Goal: Contribute content: Contribute content

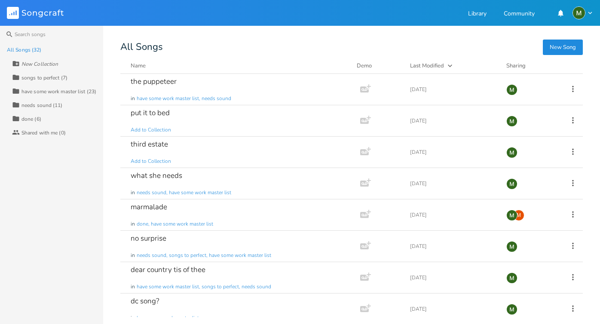
click at [549, 52] on button "New Song" at bounding box center [562, 47] width 40 height 15
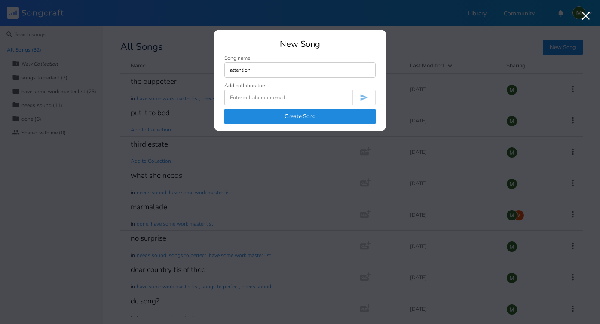
type input "attention"
click at [300, 116] on button "Create Song" at bounding box center [299, 116] width 151 height 15
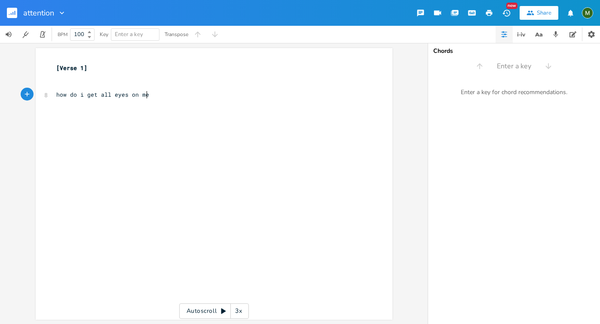
scroll to position [0, 70]
type textarea "how do i get all eyes on me?"
type textarea "i don't want to create a big scene"
type textarea "I'm screaming on mute,m bor"
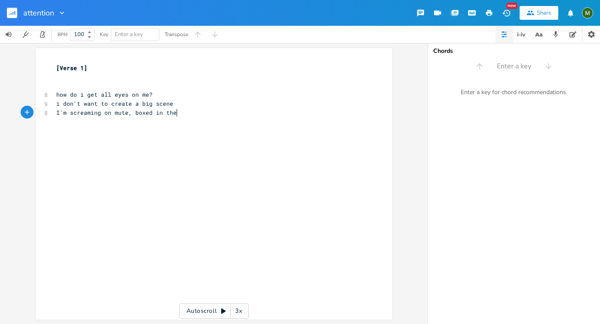
scroll to position [0, 36]
type textarea "boxed in the t"
type textarea "v"
type textarea "my fists are bloody from pounding the sch"
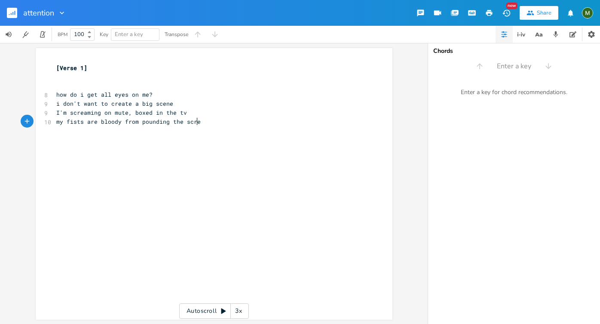
type textarea "reen"
type textarea ""let me out! let me out!" please, you can't leave me"
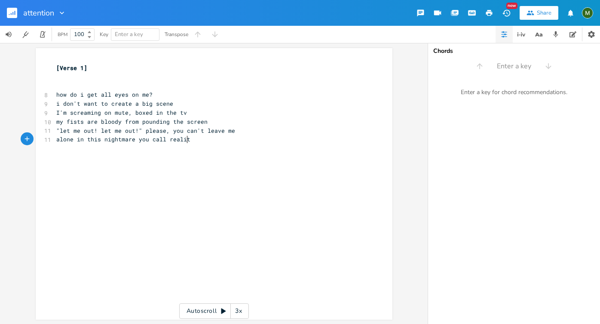
type textarea "alone in this nightmare you call reality"
type textarea "drop the remote and watch the t4ears"
type textarea "ears stream"
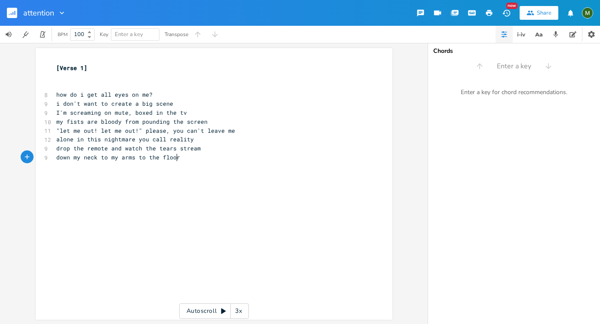
type textarea "down my neck to my arms to the floor"
type textarea "bards that leak"
type textarea "[scho"
type textarea "chorus]"
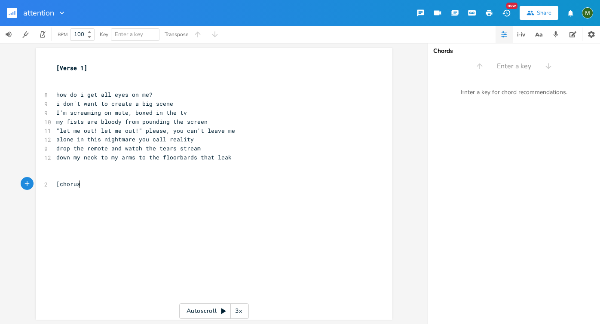
scroll to position [0, 18]
type textarea "do i have your attention?"
type textarea "for more than just a second?"
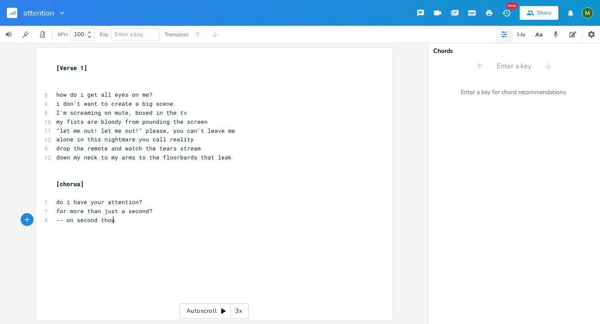
type textarea "-- on second thought"
type textarea "never mind. i forget it"
click at [15, 11] on rect "button" at bounding box center [12, 13] width 10 height 10
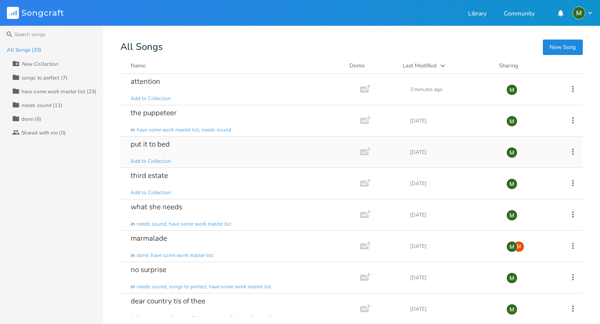
click at [186, 140] on div "put it to bed Add to Collection" at bounding box center [239, 152] width 216 height 31
click at [256, 121] on div "the puppeteer in have some work master list, needs sound" at bounding box center [239, 120] width 216 height 31
click at [145, 73] on div "Name Demo Last Modified Sharing" at bounding box center [351, 67] width 462 height 12
click at [141, 88] on div "attention Add to Collection" at bounding box center [239, 89] width 216 height 31
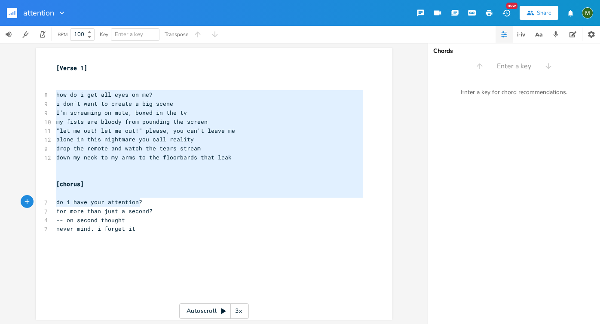
type textarea "how do i get all eyes on me? i don't want to create a big scene I'm screaming o…"
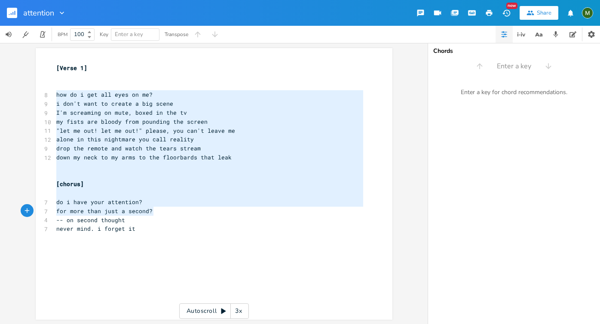
drag, startPoint x: 53, startPoint y: 93, endPoint x: 273, endPoint y: 211, distance: 249.6
click at [273, 211] on div "[Verse 1] ​ ​ 8 how do i get all eyes on me? 9 i don't want to create a big sce…" at bounding box center [210, 149] width 310 height 170
click at [153, 112] on span "I'm screaming on mute, boxed in the tv" at bounding box center [121, 113] width 131 height 8
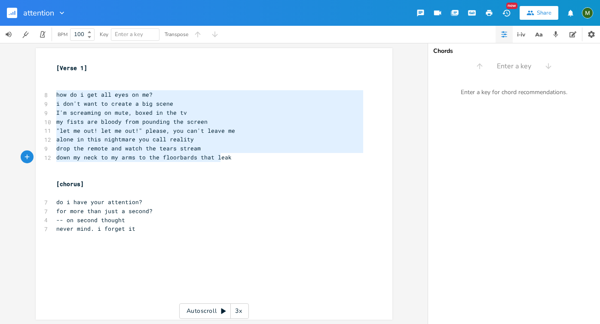
type textarea "how do i get all eyes on me? i don't want to create a big scene I'm screaming o…"
drag, startPoint x: 54, startPoint y: 96, endPoint x: 227, endPoint y: 159, distance: 184.7
click at [227, 159] on div "[Verse 1] ​ ​ 8 how do i get all eyes on me? 9 i don't want to create a big sce…" at bounding box center [210, 149] width 310 height 170
click at [227, 159] on pre "down my neck to my arms to the floorbards that leak" at bounding box center [210, 157] width 310 height 9
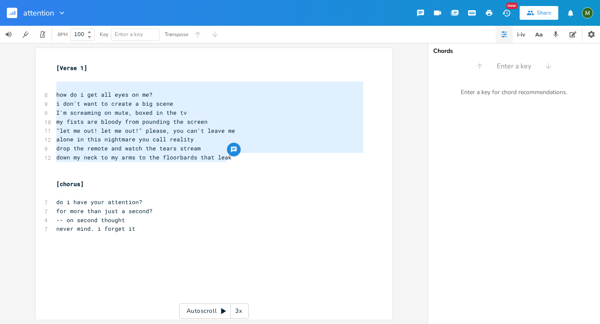
type textarea "how do i get all eyes on me? i don't want to create a big scene I'm screaming o…"
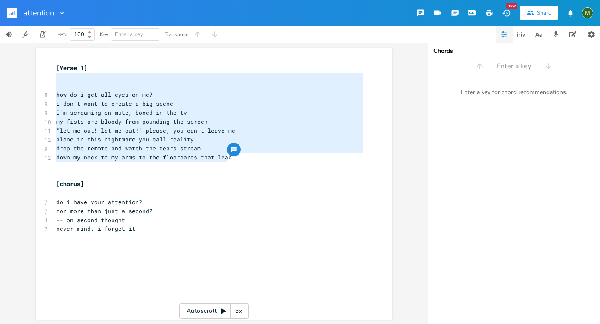
drag, startPoint x: 227, startPoint y: 159, endPoint x: 24, endPoint y: 75, distance: 220.3
click at [24, 75] on div "how do i get all eyes on me? i don't want to create a big scene I'm screaming o…" at bounding box center [213, 183] width 427 height 281
click at [120, 137] on span "alone in this nightmare you call reality" at bounding box center [124, 139] width 137 height 8
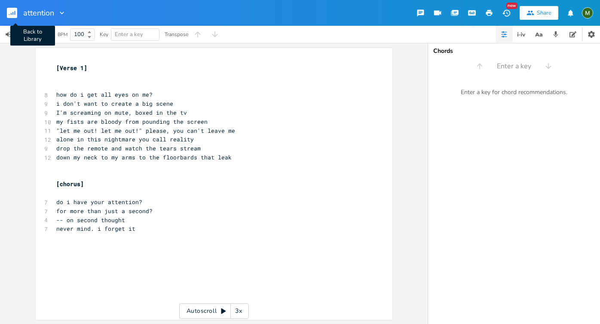
click at [11, 14] on icon "button" at bounding box center [11, 14] width 1 height 2
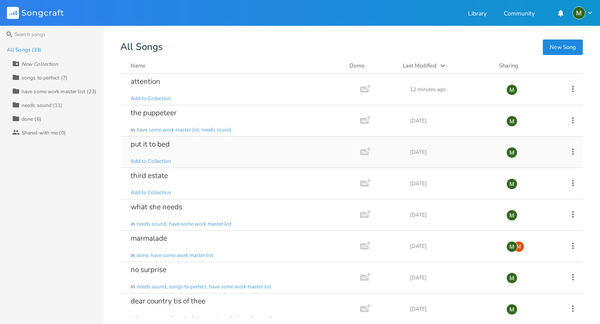
click at [223, 149] on div "put it to bed Add to Collection" at bounding box center [239, 152] width 216 height 31
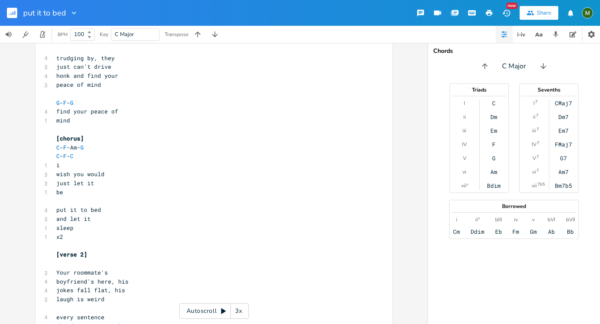
scroll to position [75, 0]
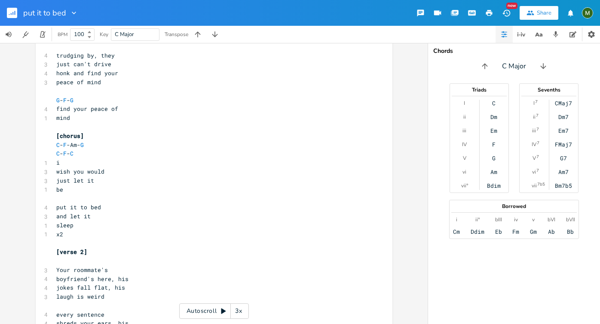
click at [13, 14] on rect "button" at bounding box center [12, 13] width 10 height 10
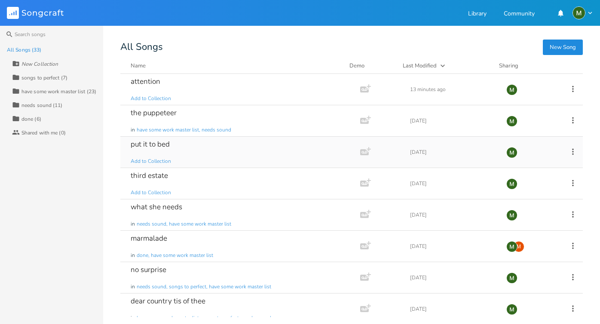
click at [170, 155] on div "put it to bed Add to Collection" at bounding box center [239, 152] width 216 height 31
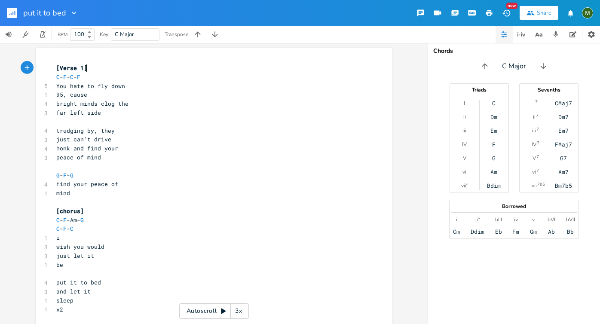
click at [14, 10] on rect "button" at bounding box center [12, 13] width 10 height 10
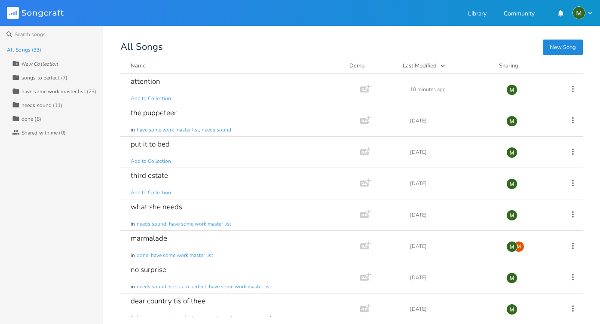
click at [562, 49] on button "New Song" at bounding box center [562, 47] width 40 height 15
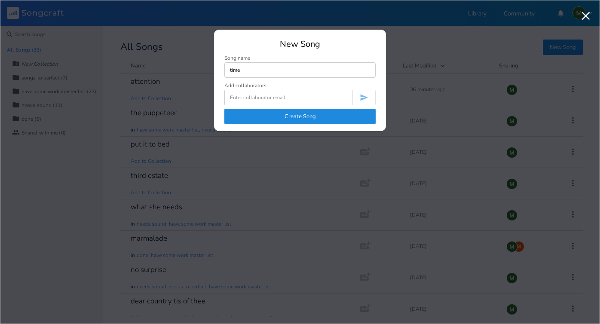
type input "time"
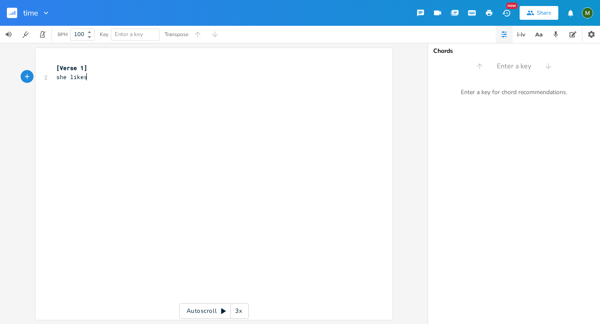
scroll to position [0, 23]
type textarea "she likes the way"
type textarea "her b"
type textarea "n"
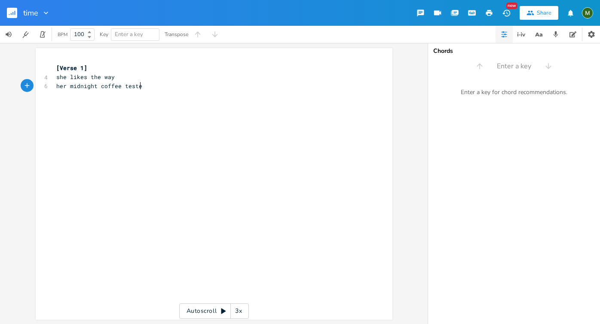
type textarea "midnight coffee testes"
type textarea "hold the fixins"
type textarea "m"
type textarea ", that's okay"
type textarea "it's keeping me away"
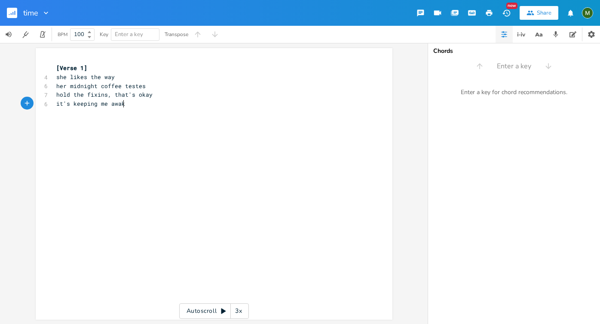
type textarea "ke"
type textarea "bloodshot ey"
type textarea "-- bloodshot eyes"
type textarea "sk"
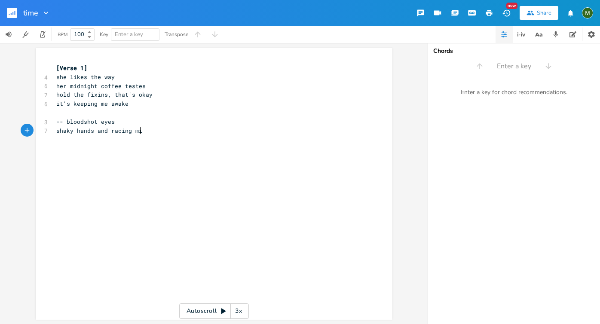
type textarea "haky hands and racing mind"
type textarea "it's fin! the"
type textarea "e"
type textarea "ne! there's no time"
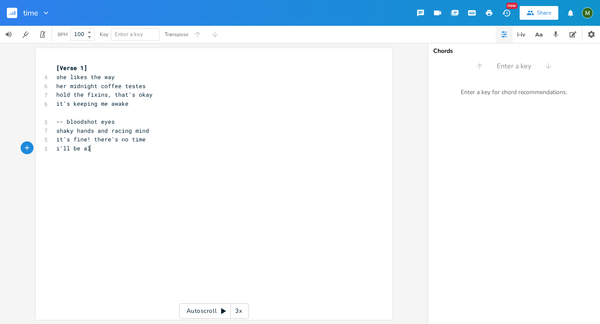
type textarea "i'll be all"
type textarea "right"
type textarea "i'll be alright if i"
type textarea "keep on racing"
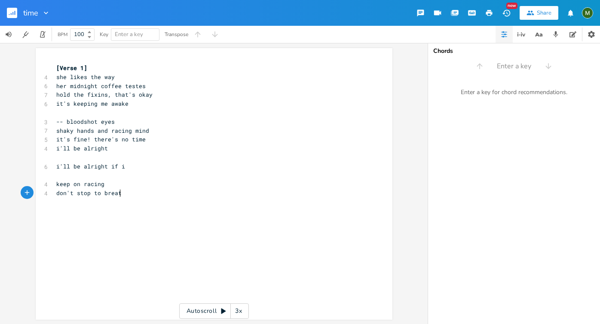
type textarea "don't stop to breathi"
type textarea "e"
type textarea "keep on racing"
type textarea "don't tell on me"
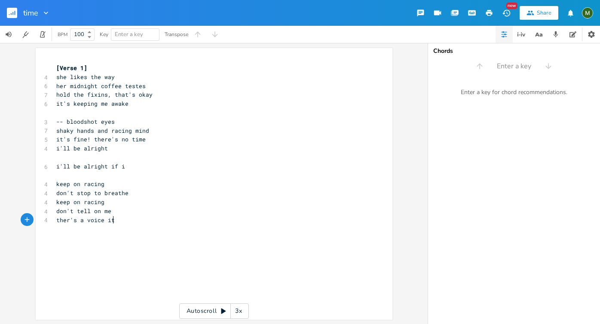
type textarea "ther's a voice it"
type textarea "m it"
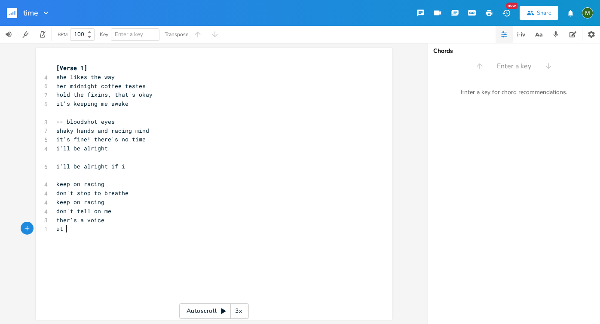
type textarea "ut p"
type textarea "it points; yelling"
type textarea "tie"
type textarea "me isn't cheap, so"
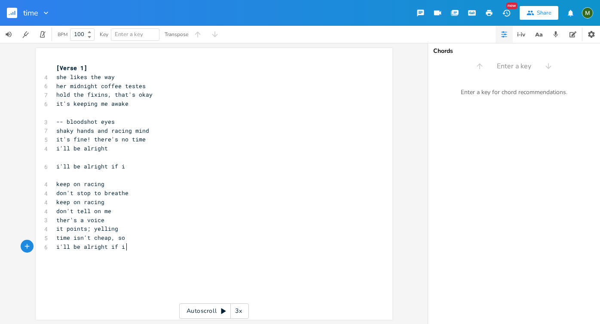
type textarea "i'll be alright if i k"
type textarea "ke"
type textarea "keep on racing"
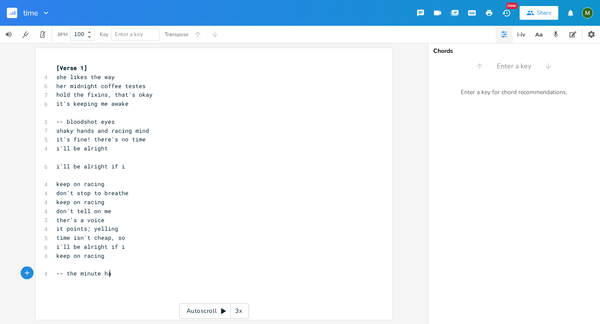
type textarea "-- the minute hand"
type textarea "of her clock, it never lands"
type textarea "red ticking r"
type textarea "on ge"
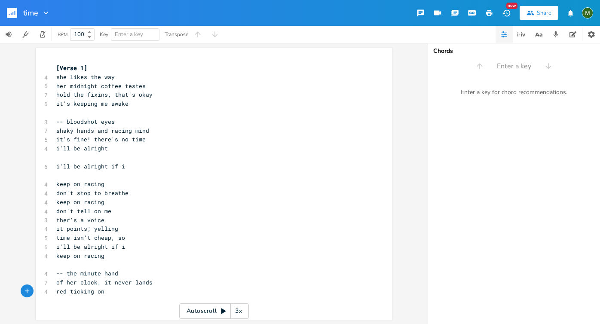
scroll to position [1, 0]
type textarea "her back"
type textarea "roun d a"
type textarea "d and round and r"
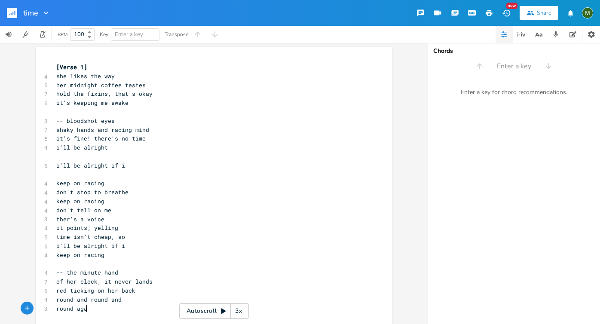
type textarea "round again"
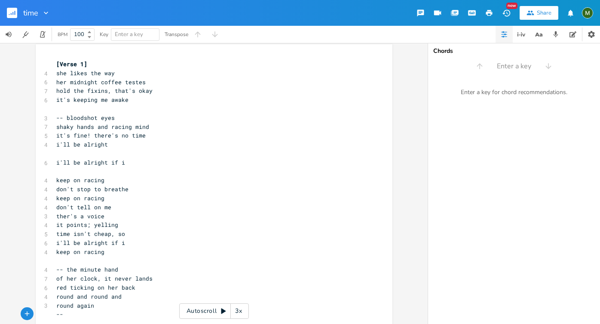
scroll to position [25, 0]
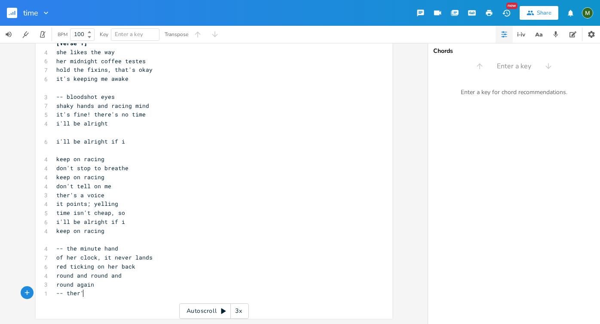
type textarea "-- ther's"
type textarea "e's a plan this time"
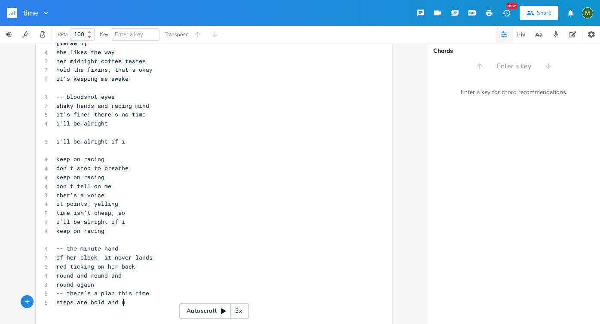
type textarea "steps are bold and ul"
type textarea "nderlines"
type textarea "d"
type textarea "if you excecute it right"
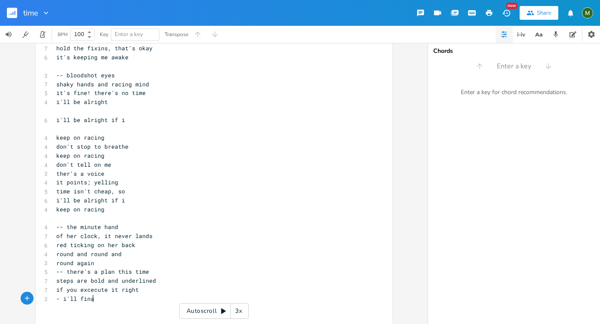
scroll to position [0, 22]
type textarea "- i'll finally feel"
type textarea "fine -- so i'"
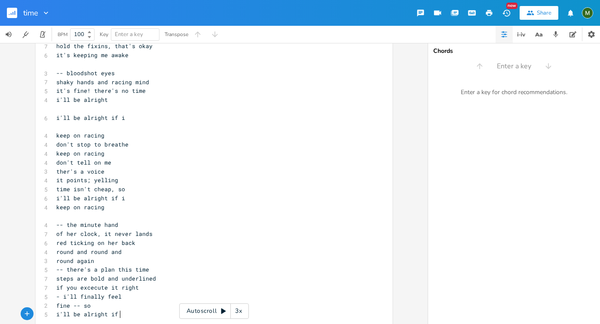
type textarea "i'll be alright if i"
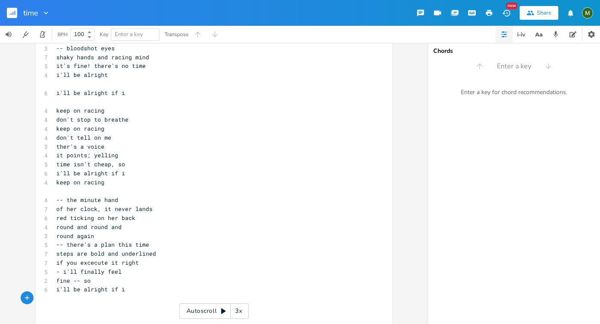
click at [106, 276] on pre "fine -- so" at bounding box center [210, 280] width 310 height 9
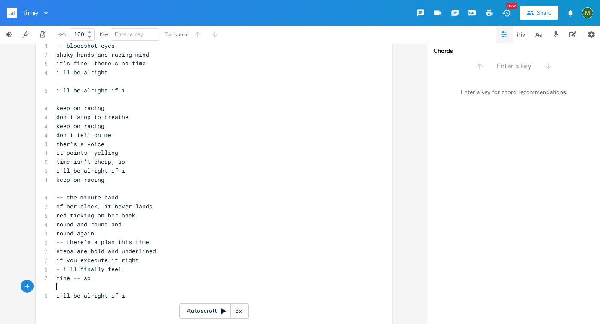
scroll to position [75, 0]
click at [101, 100] on pre "​" at bounding box center [210, 100] width 310 height 9
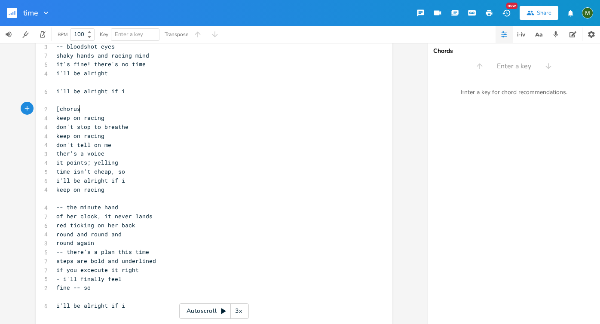
type textarea "[chorus]"
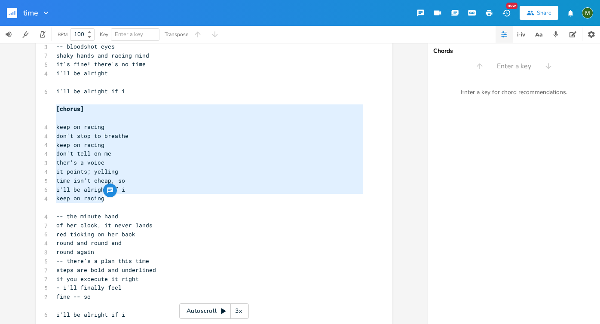
drag, startPoint x: 104, startPoint y: 198, endPoint x: 51, endPoint y: 108, distance: 104.8
click at [51, 108] on div "[chorus] keep on racing don't stop to breathe keep on racing don't tell on me t…" at bounding box center [214, 161] width 357 height 376
type textarea "[chorus] keep on racing don't stop to breathe keep on racing don't tell on me t…"
click at [79, 137] on span "don't stop to breathe" at bounding box center [92, 136] width 72 height 8
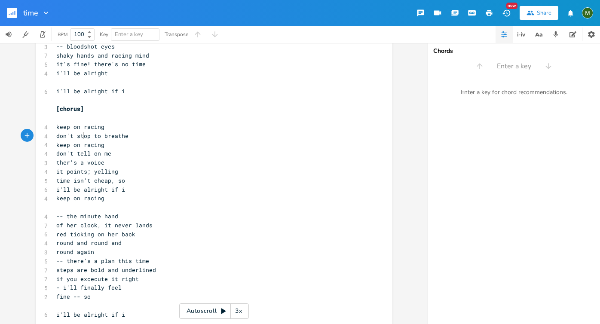
scroll to position [105, 0]
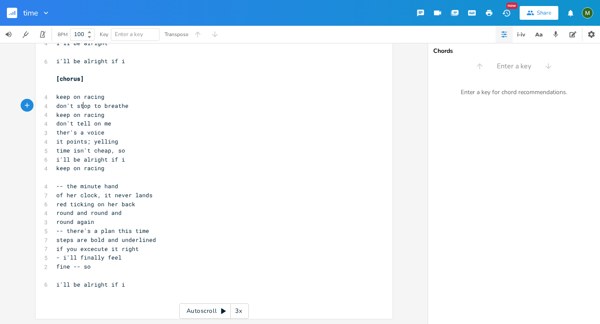
click at [116, 304] on pre "​" at bounding box center [210, 302] width 310 height 9
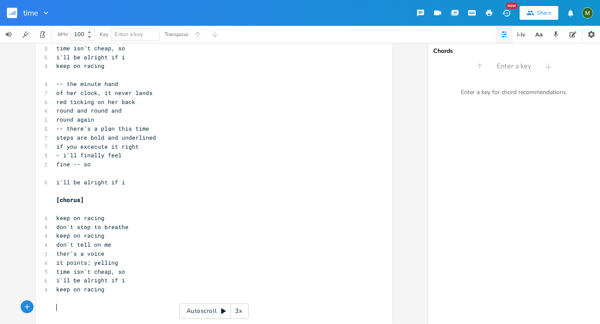
scroll to position [297, 0]
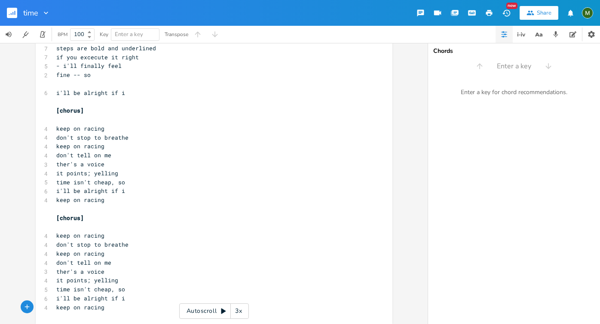
click at [105, 210] on pre "​" at bounding box center [210, 208] width 310 height 9
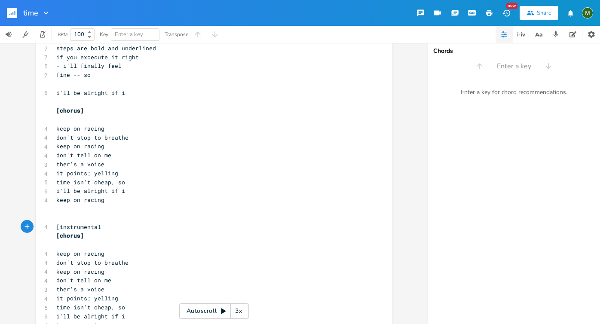
type textarea "[instrumental]"
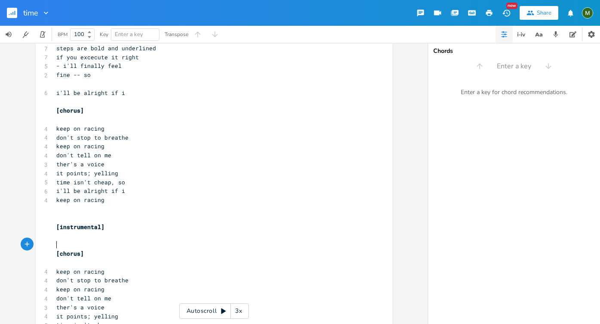
scroll to position [338, 0]
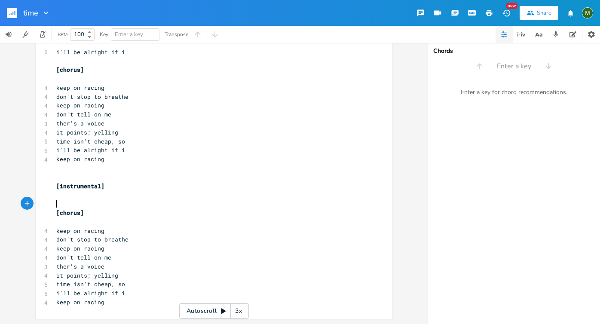
click at [113, 304] on pre "keep on racing" at bounding box center [210, 302] width 310 height 9
type textarea "o i'll be alright if i keep on racing"
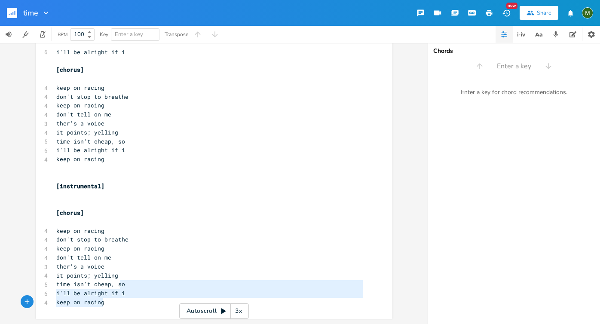
drag, startPoint x: 116, startPoint y: 286, endPoint x: 118, endPoint y: 299, distance: 12.1
click at [118, 299] on div "[Verse 1] 4 she likes the way 6 her midnight coffee testes 7 hold the fixins, t…" at bounding box center [210, 16] width 310 height 581
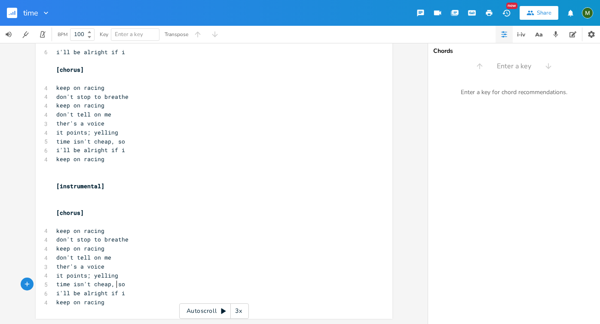
type textarea "so i'll be alright if i keep on racing"
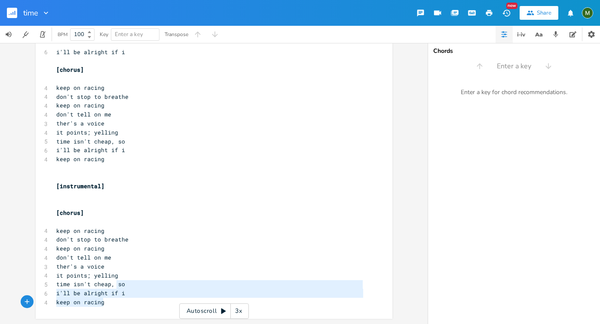
drag, startPoint x: 115, startPoint y: 287, endPoint x: 116, endPoint y: 303, distance: 16.0
click at [116, 303] on div "[Verse 1] 4 she likes the way 6 her midnight coffee testes 7 hold the fixins, t…" at bounding box center [210, 16] width 310 height 581
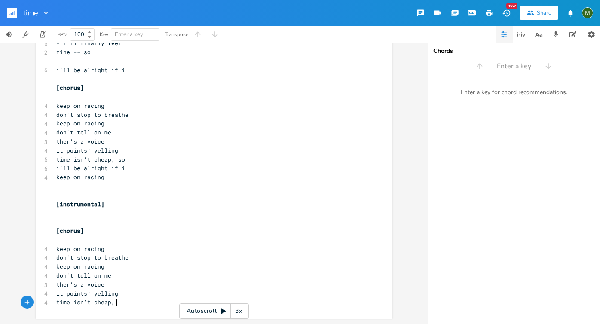
scroll to position [320, 0]
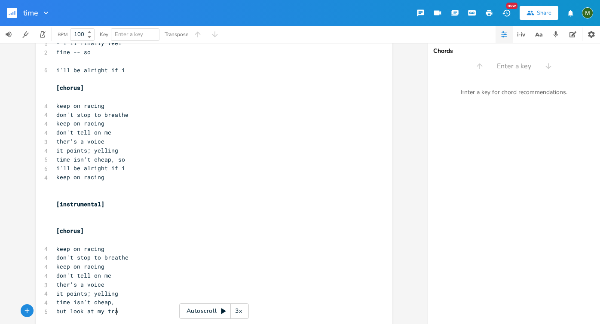
type textarea "but look at my trail"
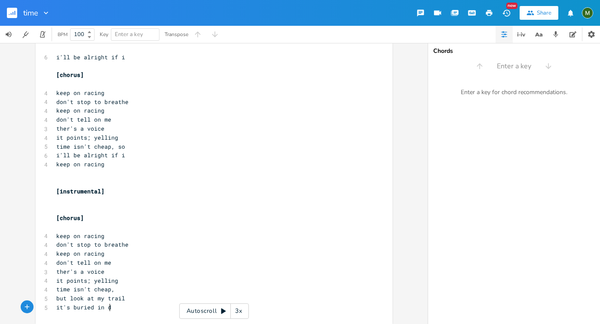
type textarea "it's buried in [GEOGRAPHIC_DATA]"
type textarea "[PERSON_NAME]"
type textarea "s"
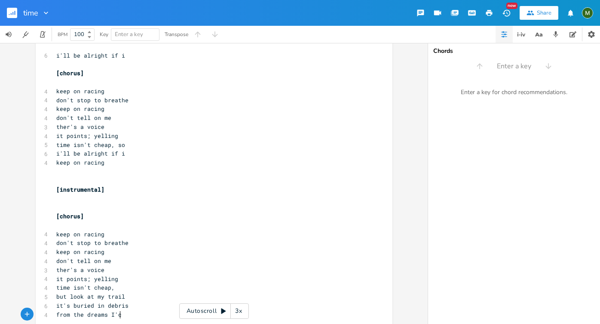
type textarea "from the dreams I'ce m"
type textarea "ve mouren"
click at [80, 305] on span "it's buried in debris" at bounding box center [92, 306] width 72 height 8
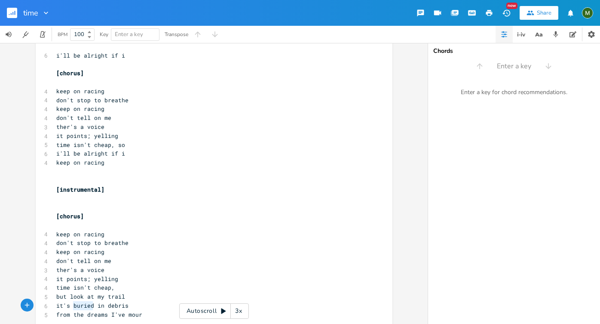
click at [80, 305] on span "it's buried in debris" at bounding box center [92, 306] width 72 height 8
type textarea "lined"
click at [133, 314] on span "from the dreams I've mour" at bounding box center [99, 315] width 86 height 8
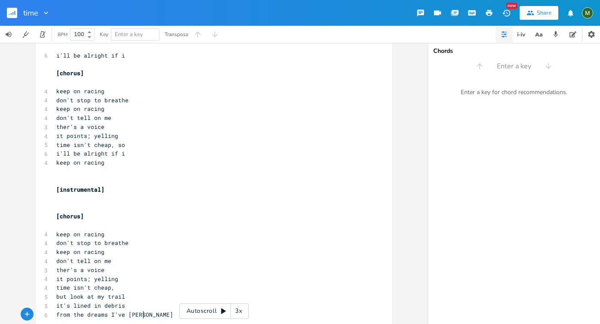
type textarea "buried"
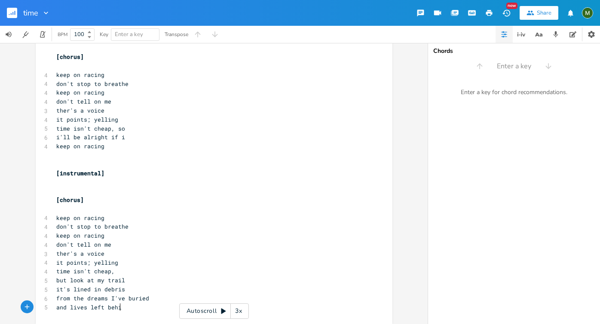
type textarea "and lives left behind"
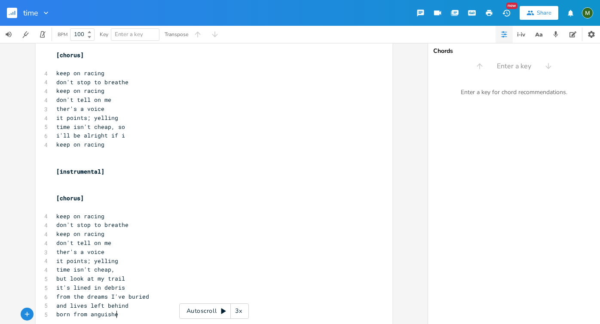
type textarea "born from anguished"
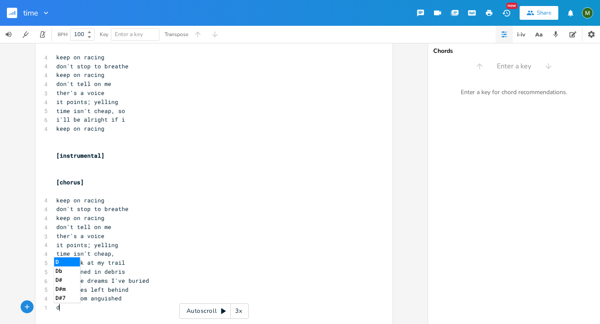
type textarea "de"
type textarea "isguised as drive"
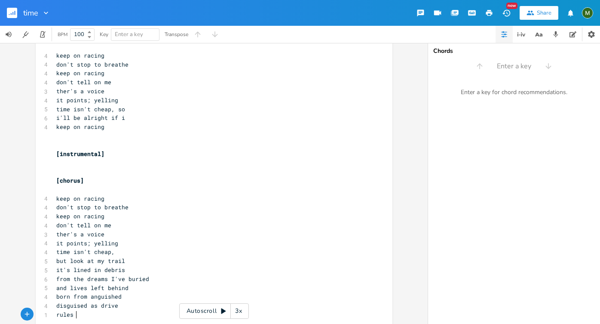
scroll to position [0, 16]
type textarea "rules I thought I"
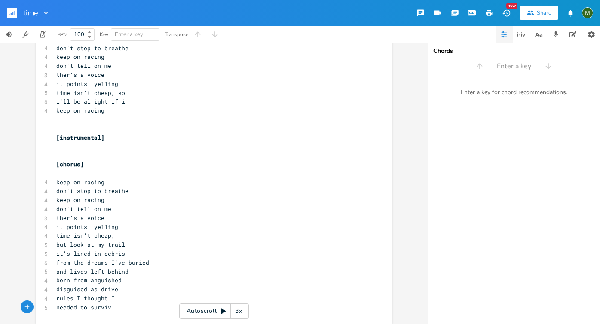
type textarea "needed to survive"
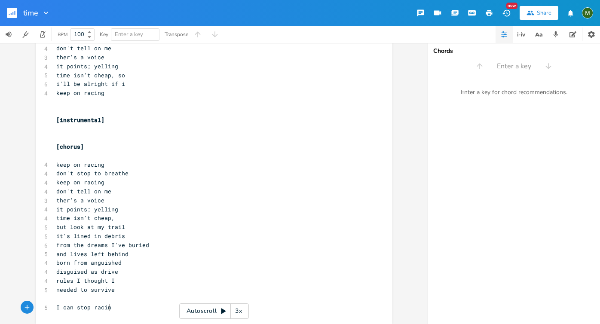
type textarea "I can stop racing"
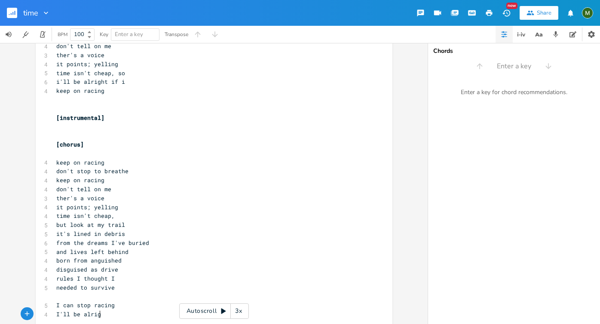
type textarea "I'll be alright"
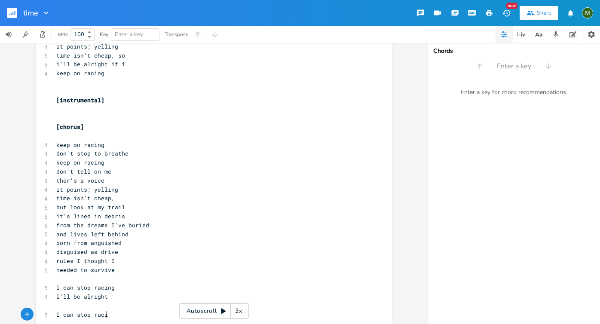
type textarea "I can stop racing"
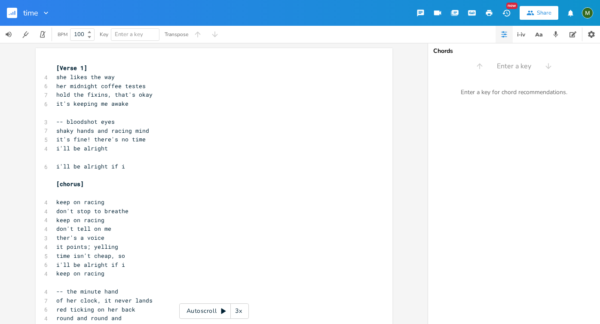
scroll to position [20, 0]
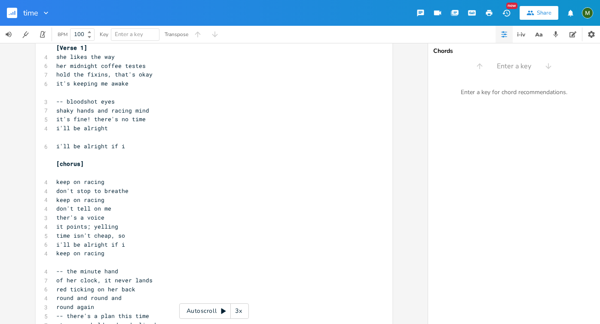
type textarea "I'll be alright"
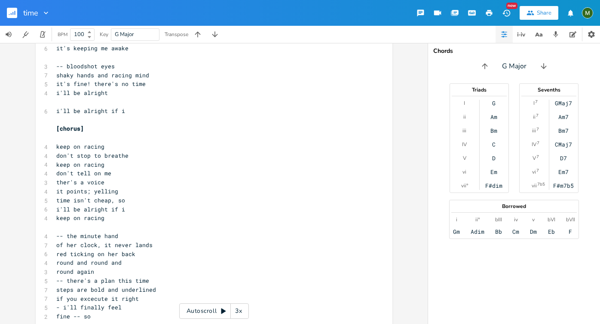
scroll to position [58, 0]
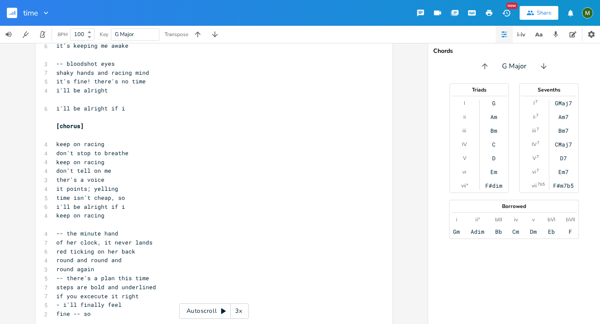
type textarea "​"
paste textarea
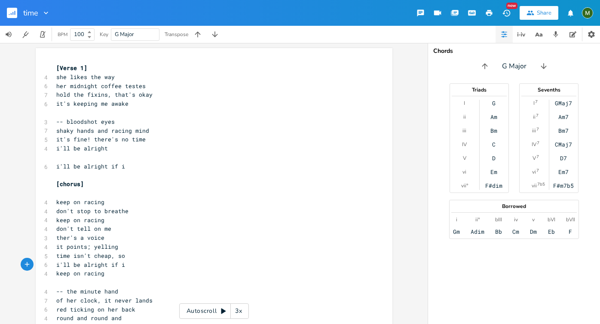
click at [494, 130] on div "Bm" at bounding box center [493, 130] width 7 height 7
click at [493, 143] on div "C" at bounding box center [493, 144] width 3 height 7
click at [492, 131] on div "Bm" at bounding box center [493, 130] width 7 height 7
click at [83, 33] on input "100" at bounding box center [77, 34] width 14 height 8
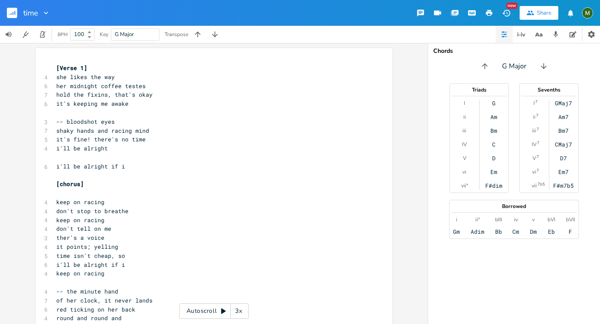
click at [84, 34] on input "100" at bounding box center [77, 34] width 14 height 8
type input "180"
click at [20, 58] on div "x [Verse 1] 4 she likes the way 6 her midnight coffee testes 7 hold the fixins,…" at bounding box center [213, 183] width 427 height 281
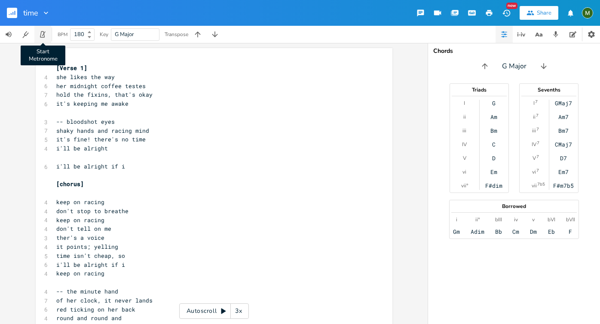
click at [44, 37] on icon "button" at bounding box center [42, 34] width 5 height 6
click at [39, 36] on icon "button" at bounding box center [43, 34] width 8 height 8
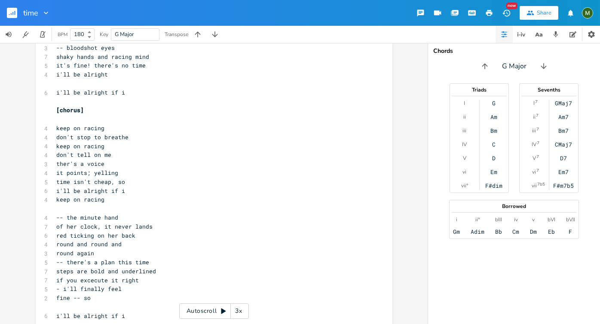
click at [74, 122] on pre "​" at bounding box center [210, 119] width 310 height 9
click at [73, 211] on pre "​" at bounding box center [210, 208] width 310 height 9
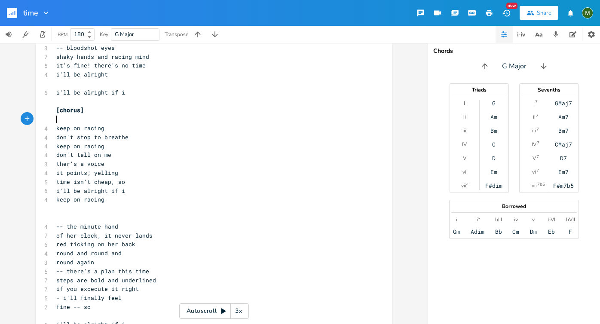
click at [70, 118] on pre "​" at bounding box center [210, 119] width 310 height 9
type textarea "C-"
click at [71, 220] on pre "​" at bounding box center [210, 217] width 310 height 9
type textarea "[VERSE]"
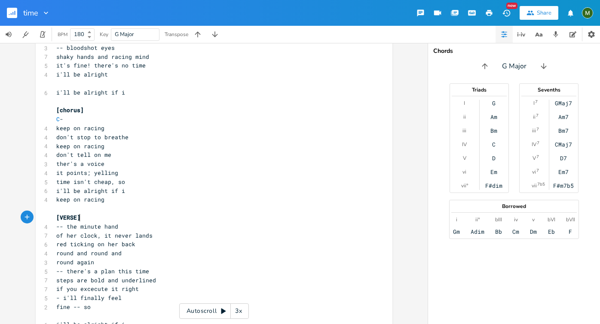
scroll to position [0, 21]
click at [99, 122] on pre "C -" at bounding box center [210, 119] width 310 height 9
type textarea "D-Em-"
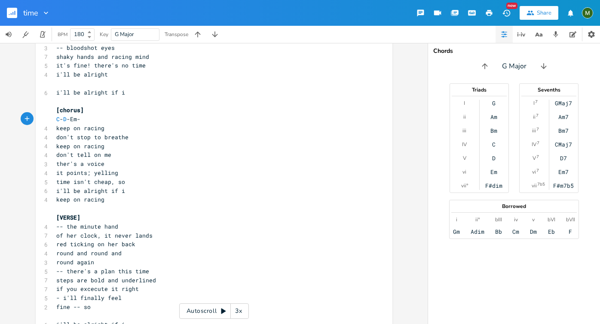
click at [71, 118] on span "C - D -Em-" at bounding box center [68, 119] width 24 height 8
type textarea "B"
click at [91, 116] on pre "C - D - Bm -" at bounding box center [210, 119] width 310 height 9
type textarea "G(bar)"
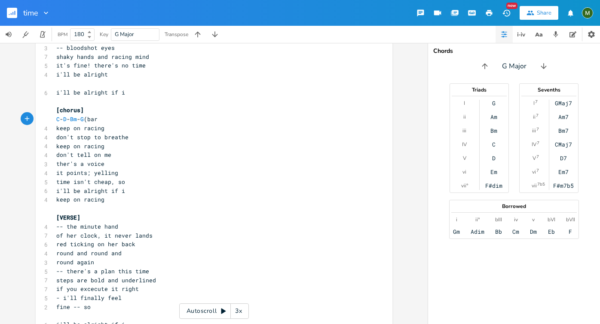
scroll to position [0, 15]
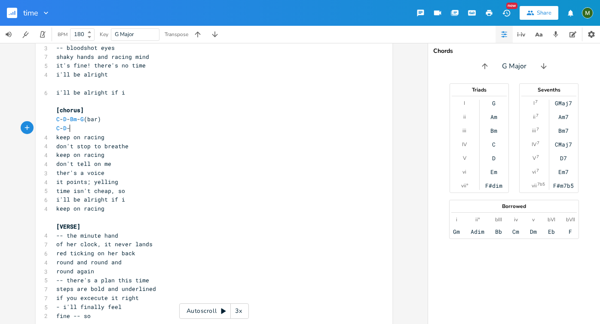
type textarea "C-D-G"
click at [137, 125] on pre "C - D - G" at bounding box center [210, 128] width 310 height 9
type textarea "(opeb)"
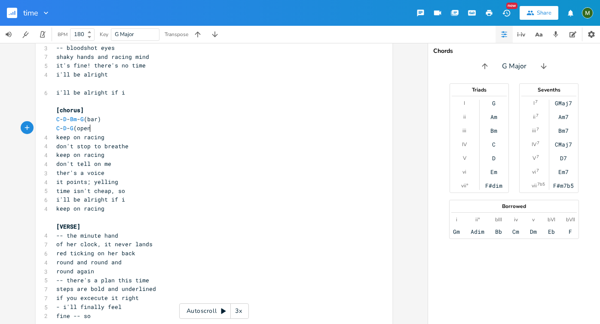
type textarea "n)"
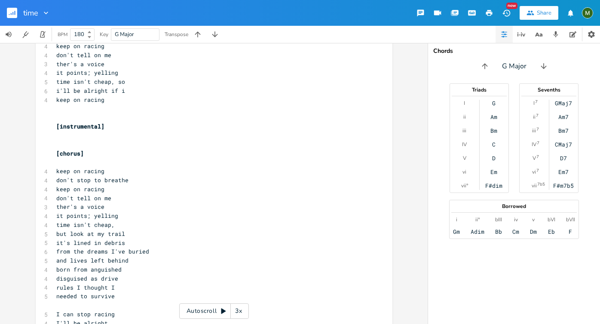
scroll to position [463, 0]
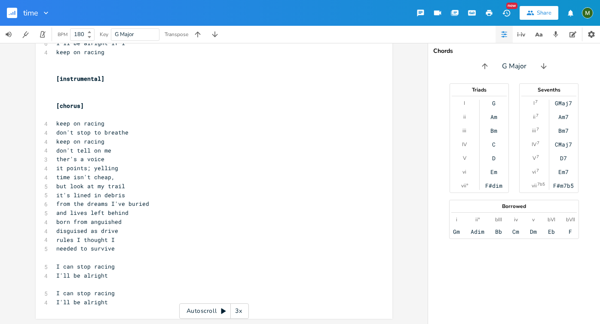
click at [119, 220] on pre "born from anguished" at bounding box center [210, 221] width 310 height 9
click at [112, 256] on pre "​" at bounding box center [210, 257] width 310 height 9
click at [67, 158] on span "ther's a voice" at bounding box center [80, 159] width 48 height 8
type textarea "e"
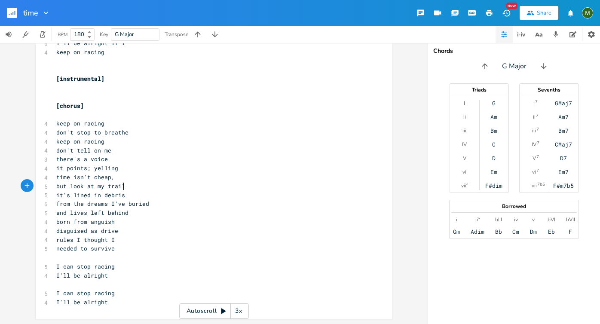
click at [146, 184] on pre "but look at my trail" at bounding box center [210, 186] width 310 height 9
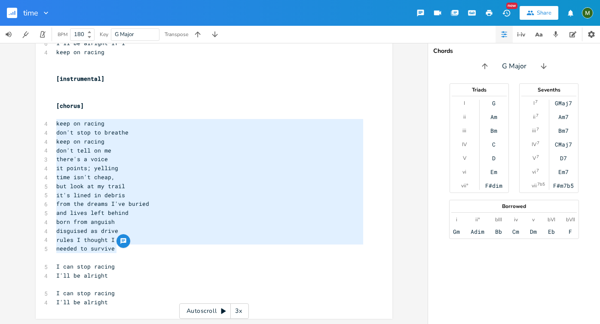
drag, startPoint x: 54, startPoint y: 125, endPoint x: 126, endPoint y: 246, distance: 141.4
type textarea "keep on racing don't stop to breathe keep on racing don't tell on me there's a …"
click at [117, 191] on pre "it's lined in debris" at bounding box center [210, 195] width 310 height 9
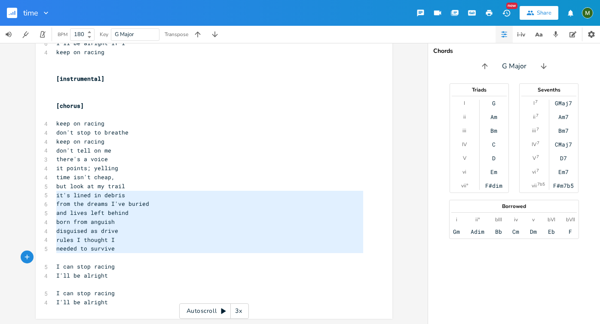
type textarea "it's lined in debris from the dreams I've buried and lives left behind born fro…"
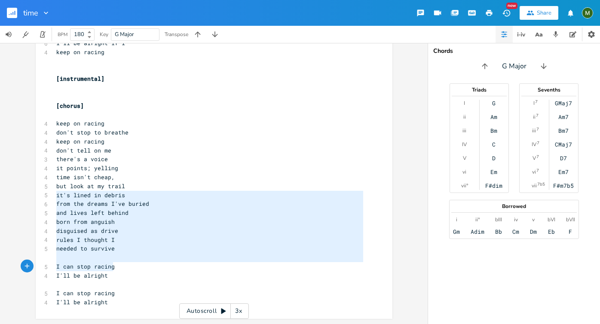
drag, startPoint x: 54, startPoint y: 191, endPoint x: 131, endPoint y: 269, distance: 109.9
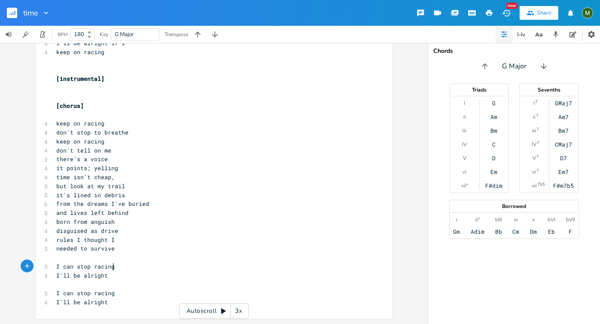
click at [131, 269] on pre "I can stop racing" at bounding box center [210, 266] width 310 height 9
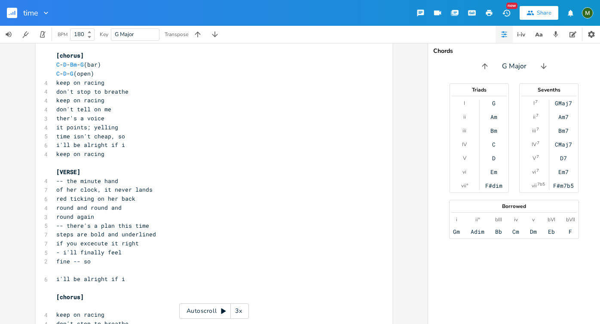
scroll to position [0, 0]
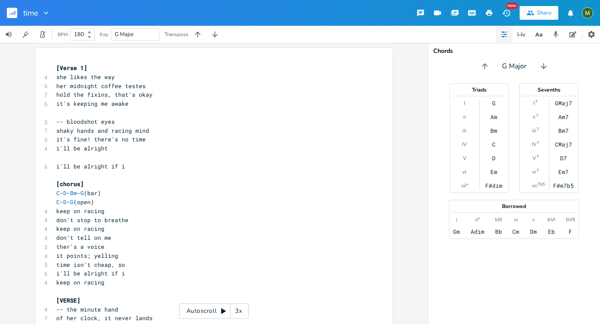
click at [88, 124] on span "-- bloodshot eyes" at bounding box center [85, 122] width 58 height 8
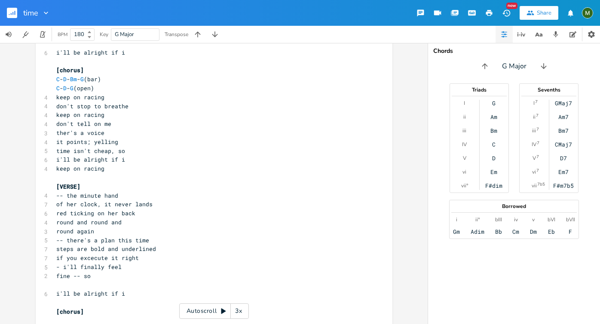
scroll to position [117, 0]
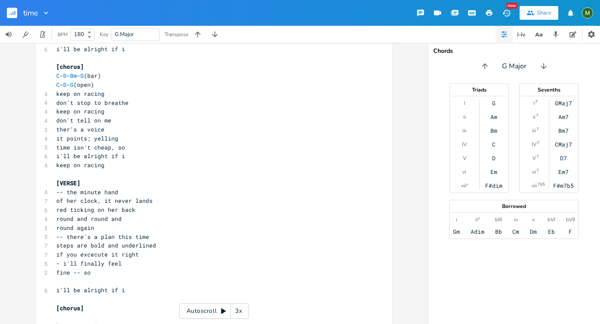
click at [85, 117] on span "don't tell on me" at bounding box center [83, 120] width 55 height 8
click at [79, 201] on span "of her clock, it never lands" at bounding box center [104, 201] width 96 height 8
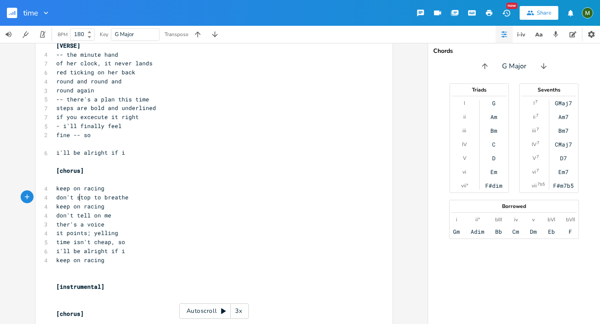
click at [79, 201] on pre "don't stop to breathe" at bounding box center [210, 197] width 310 height 9
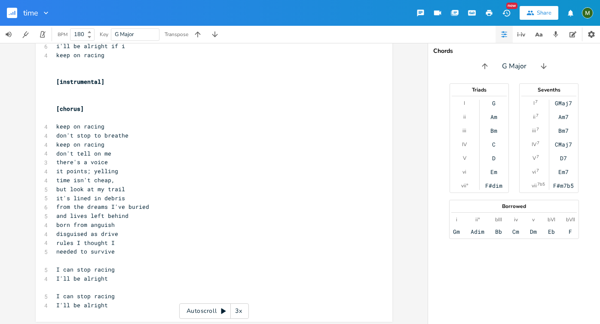
scroll to position [463, 0]
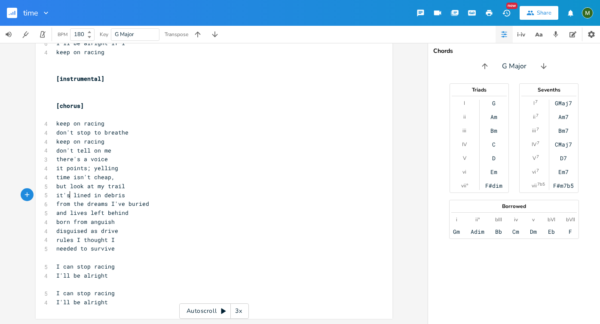
click at [67, 196] on span "it's lined in debris" at bounding box center [90, 195] width 69 height 8
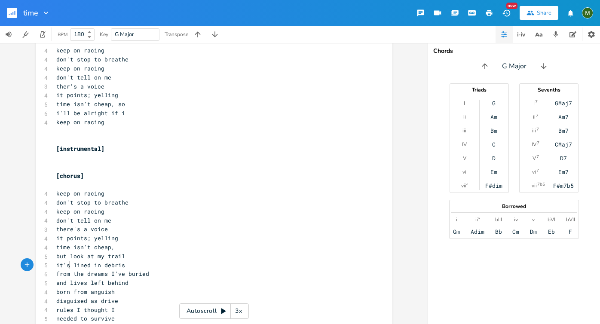
scroll to position [382, 0]
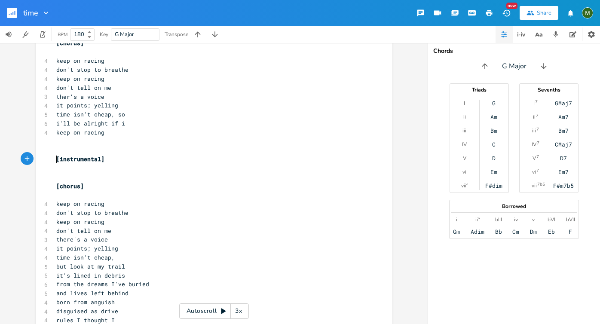
type textarea "[instrumental]"
drag, startPoint x: 54, startPoint y: 158, endPoint x: 139, endPoint y: 158, distance: 85.0
click at [139, 158] on pre "[instrumental]" at bounding box center [210, 159] width 310 height 9
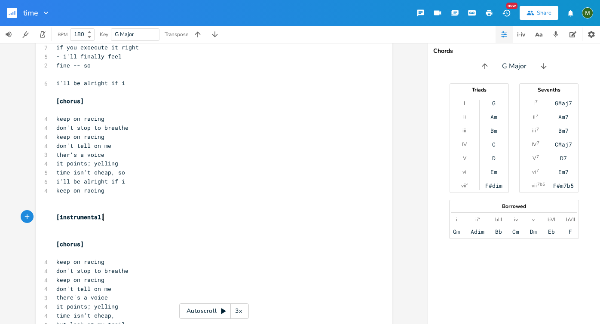
scroll to position [317, 0]
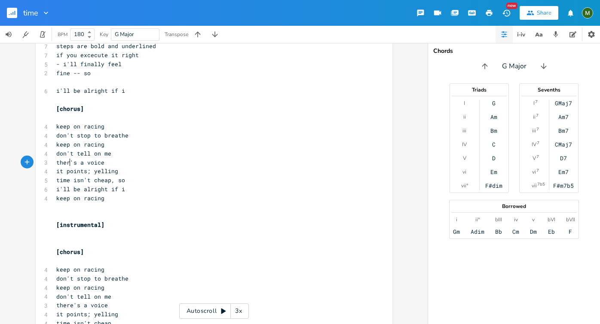
click at [65, 162] on span "ther's a voice" at bounding box center [80, 162] width 48 height 8
type textarea "e"
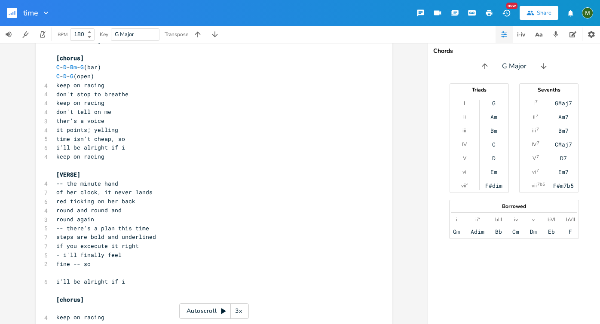
scroll to position [122, 0]
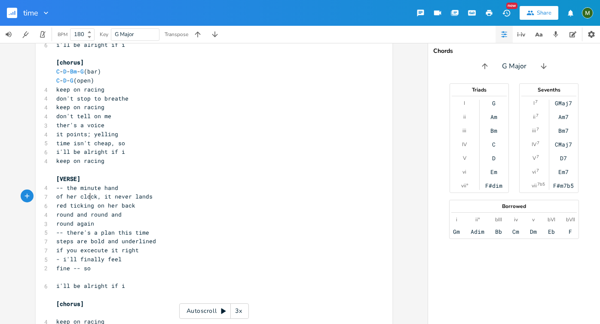
click at [86, 193] on span "of her clock, it never lands" at bounding box center [104, 196] width 96 height 8
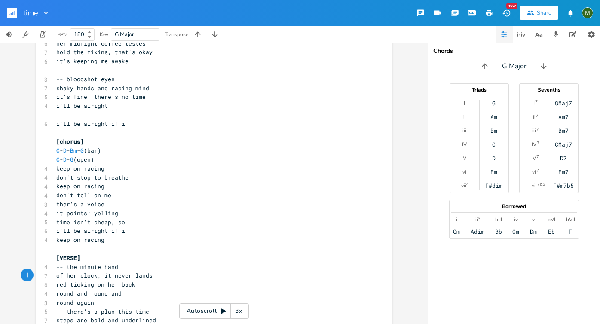
scroll to position [46, 0]
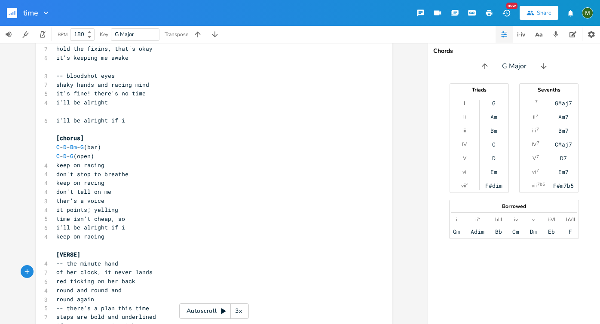
click at [25, 146] on div "x [Verse 1] 4 she likes the way 6 her midnight coffee testes 7 hold the fixins,…" at bounding box center [213, 183] width 427 height 281
click at [13, 15] on rect "button" at bounding box center [12, 13] width 10 height 10
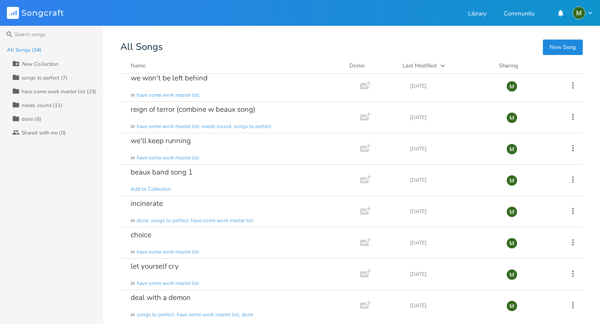
scroll to position [402, 0]
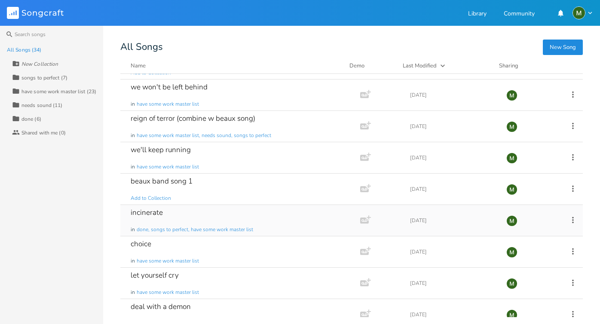
click at [173, 210] on div "incinerate in done, songs to perfect, have some work master list" at bounding box center [239, 220] width 216 height 31
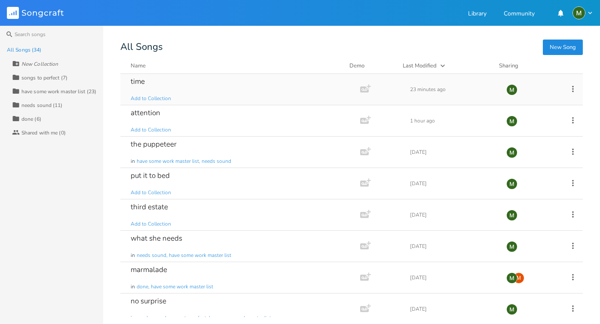
click at [176, 96] on div "time Add to Collection" at bounding box center [239, 89] width 216 height 31
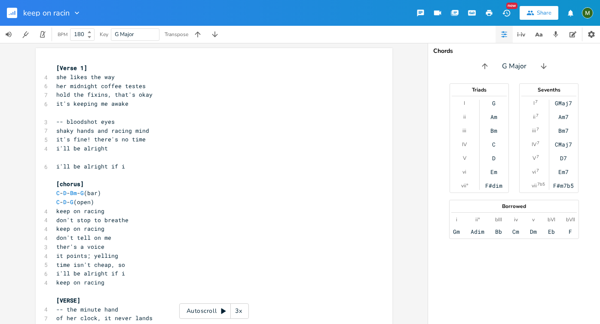
type input "keep on racing"
click at [189, 238] on pre "don't tell on me" at bounding box center [210, 237] width 310 height 9
click at [14, 16] on rect "button" at bounding box center [12, 13] width 10 height 10
